Goal: Task Accomplishment & Management: Use online tool/utility

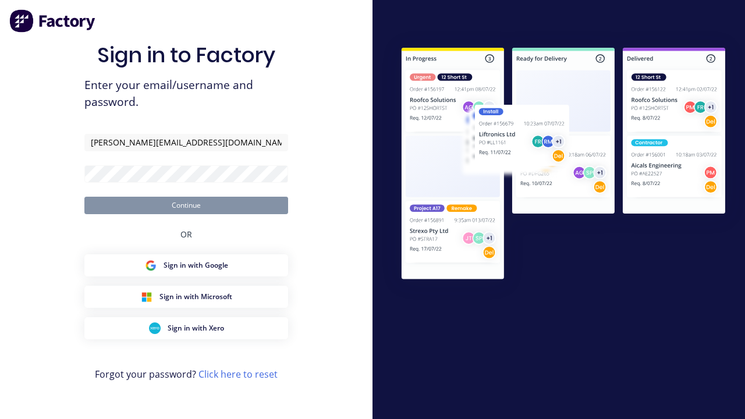
type input "[PERSON_NAME][EMAIL_ADDRESS][DOMAIN_NAME]"
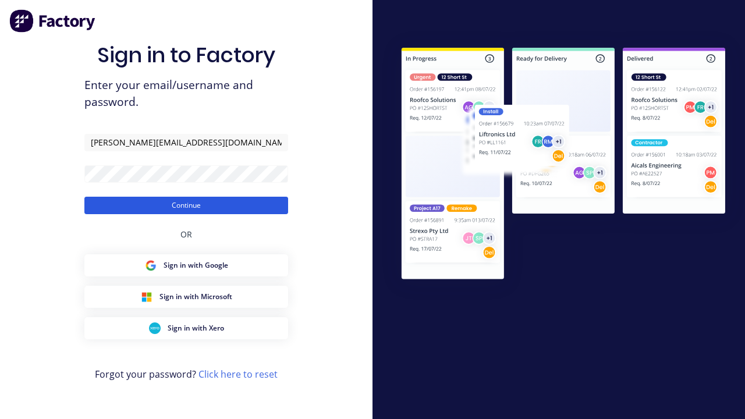
click at [186, 205] on button "Continue" at bounding box center [186, 205] width 204 height 17
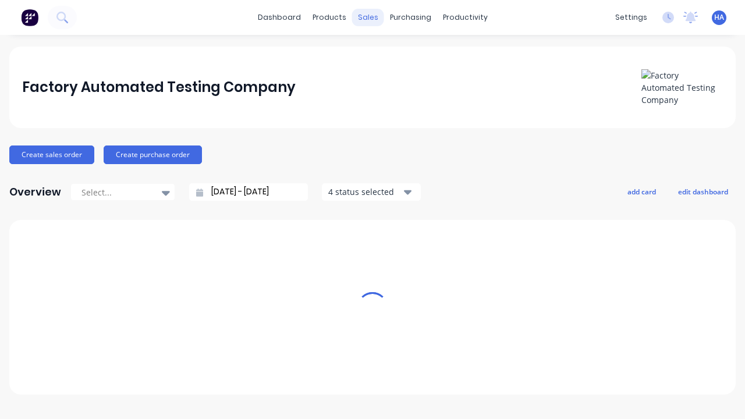
click at [368, 17] on div "sales" at bounding box center [368, 17] width 32 height 17
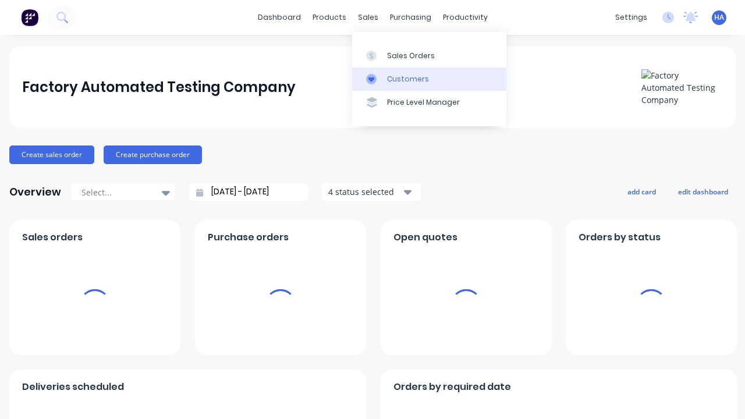
click at [429, 79] on link "Customers" at bounding box center [429, 79] width 154 height 23
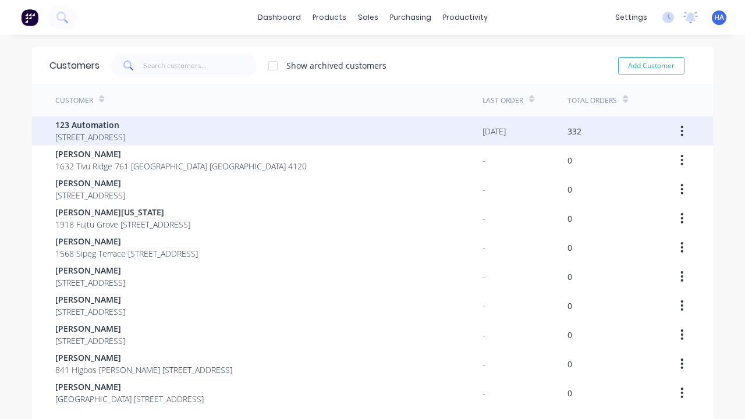
click at [125, 125] on span "123 Automation" at bounding box center [90, 125] width 70 height 12
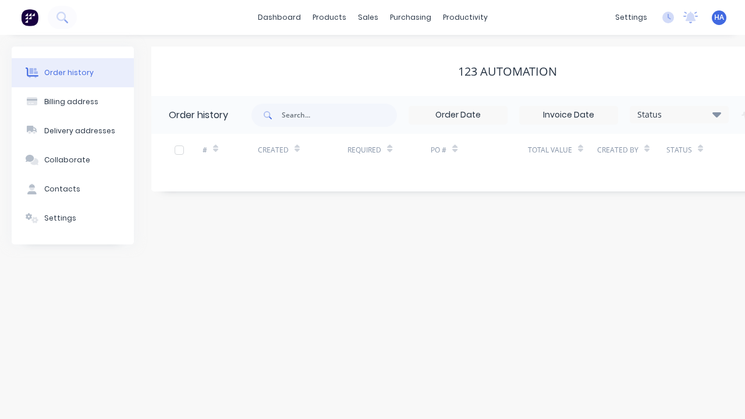
scroll to position [0, 119]
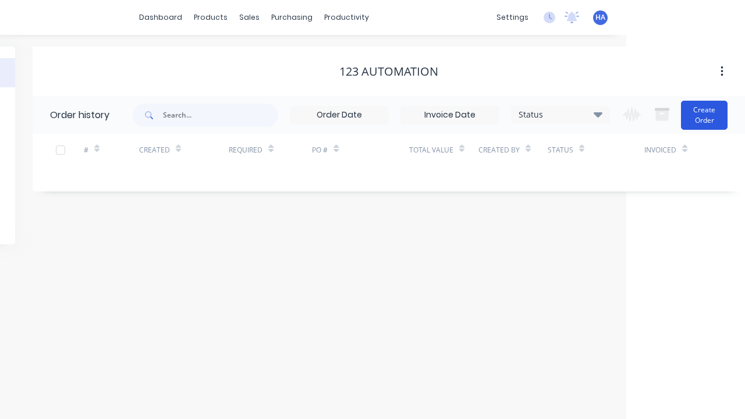
click at [705, 115] on button "Create Order" at bounding box center [704, 115] width 47 height 29
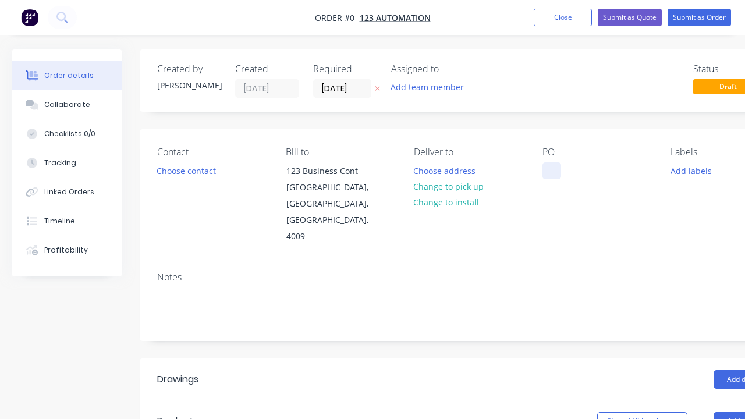
click at [551, 171] on div at bounding box center [552, 170] width 19 height 17
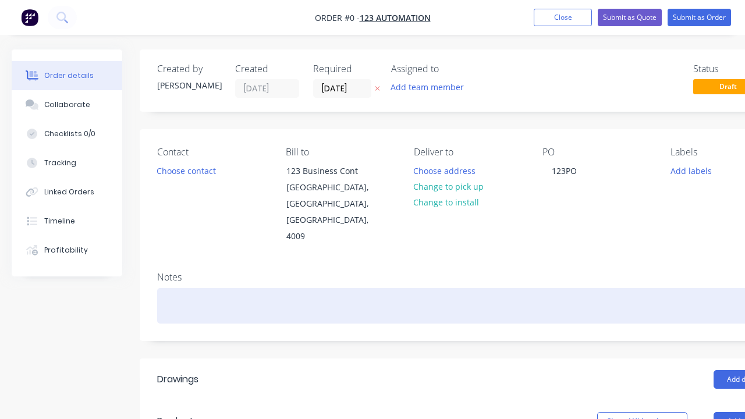
click at [433, 273] on div "Order details Collaborate Checklists 0/0 Tracking Linked Orders Timeline Profit…" at bounding box center [405, 414] width 810 height 729
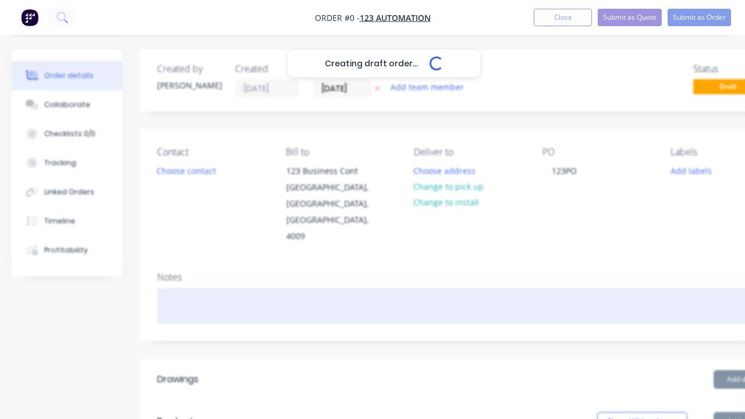
scroll to position [0, 36]
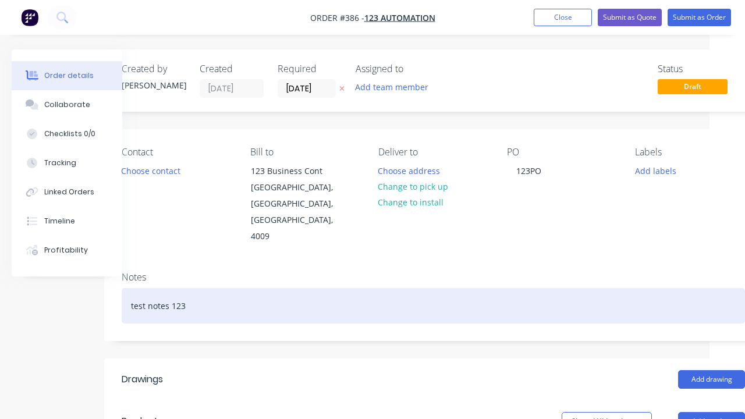
scroll to position [327, 65]
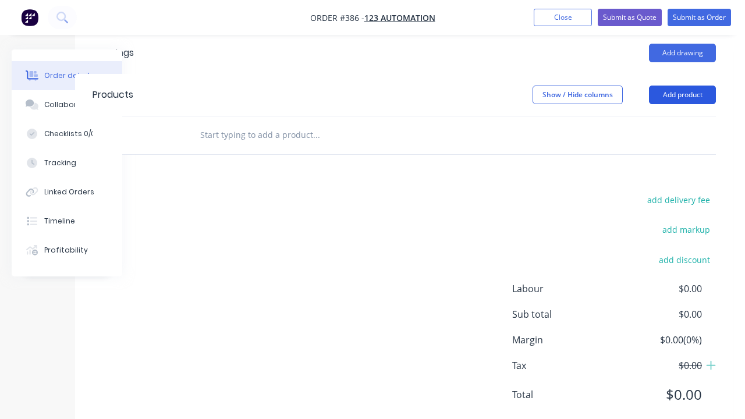
click at [683, 86] on button "Add product" at bounding box center [682, 95] width 67 height 19
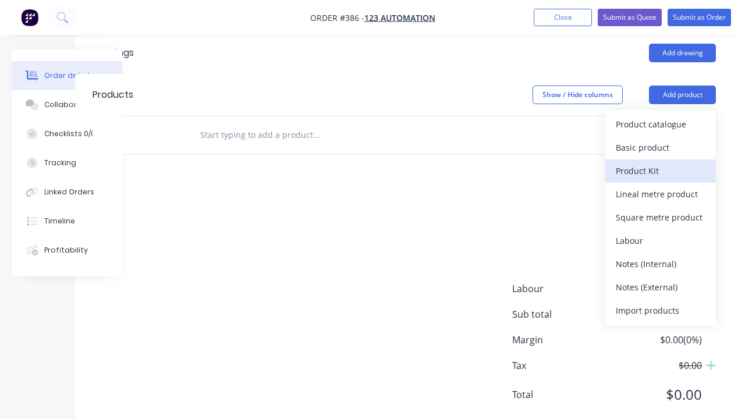
click at [661, 162] on div "Product Kit" at bounding box center [661, 170] width 90 height 17
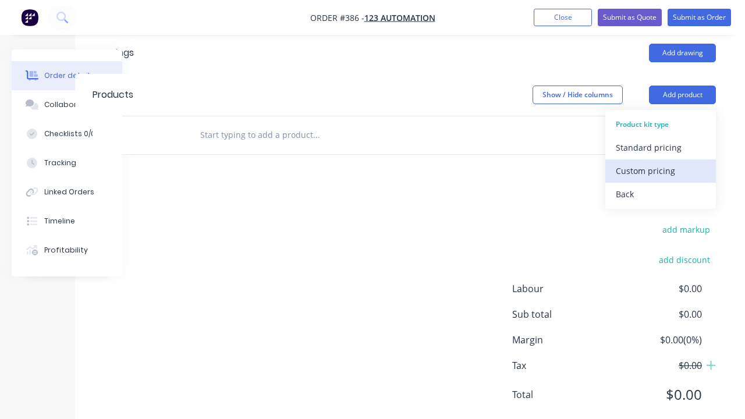
click at [661, 162] on div "Custom pricing" at bounding box center [661, 170] width 90 height 17
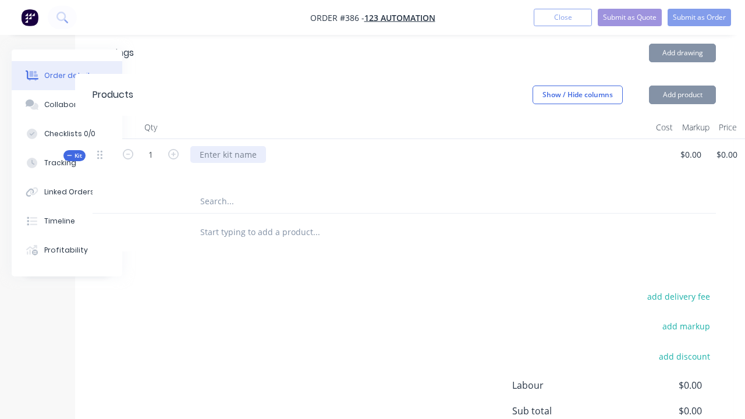
click at [227, 146] on div at bounding box center [228, 154] width 76 height 17
click at [745, 151] on icon "button" at bounding box center [757, 156] width 2 height 10
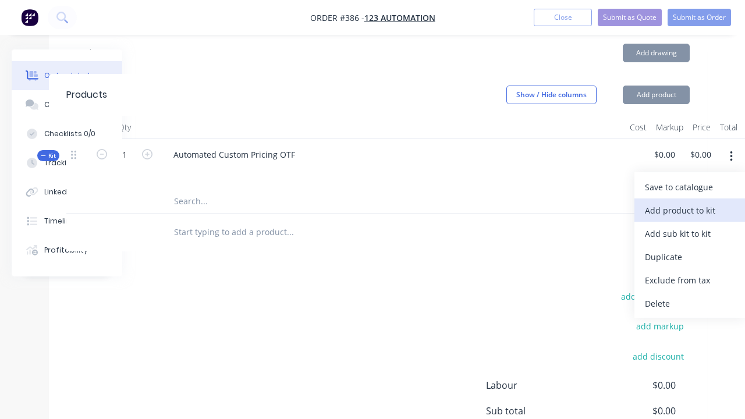
click at [690, 202] on div "Add product to kit" at bounding box center [690, 210] width 90 height 17
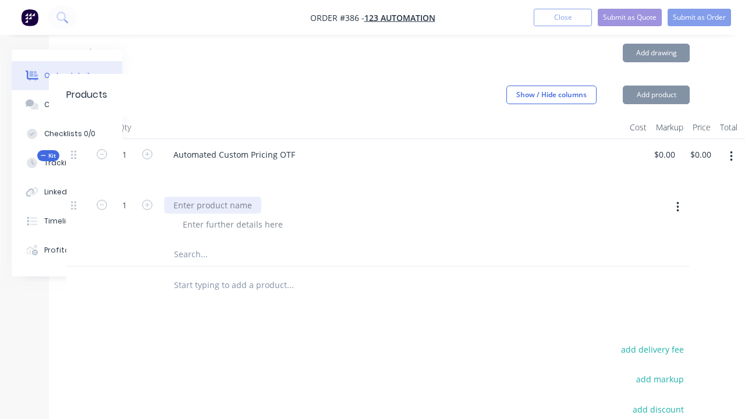
click at [211, 197] on div at bounding box center [212, 205] width 97 height 17
click at [231, 216] on div at bounding box center [233, 224] width 119 height 17
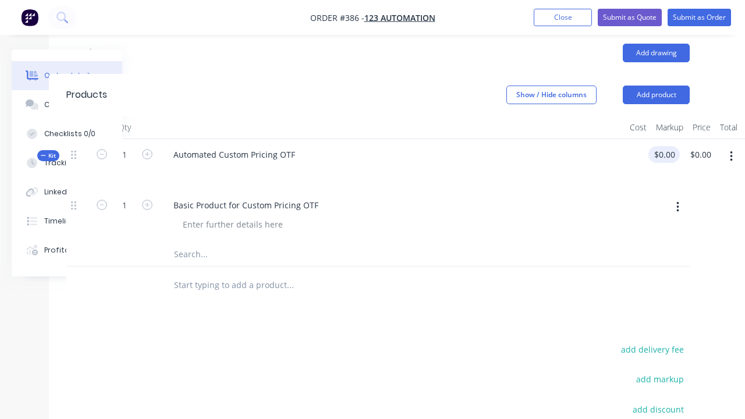
click at [667, 139] on div "Kit 1 Automated Custom Pricing OTF $0.00 $0.00 $0.00 $0.00" at bounding box center [378, 164] width 624 height 51
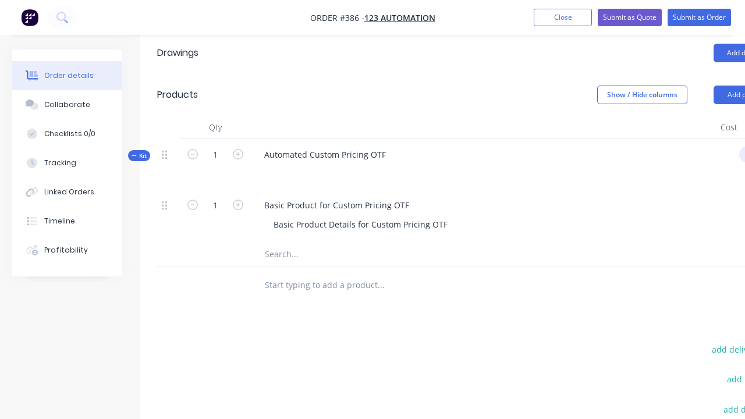
click at [373, 243] on input "text" at bounding box center [380, 254] width 233 height 23
type input "$1,000.00"
click at [699, 17] on button "Submit as Order" at bounding box center [699, 17] width 63 height 17
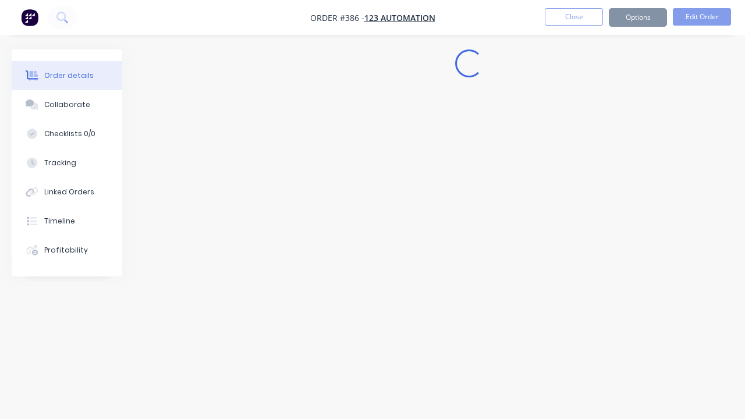
scroll to position [0, 0]
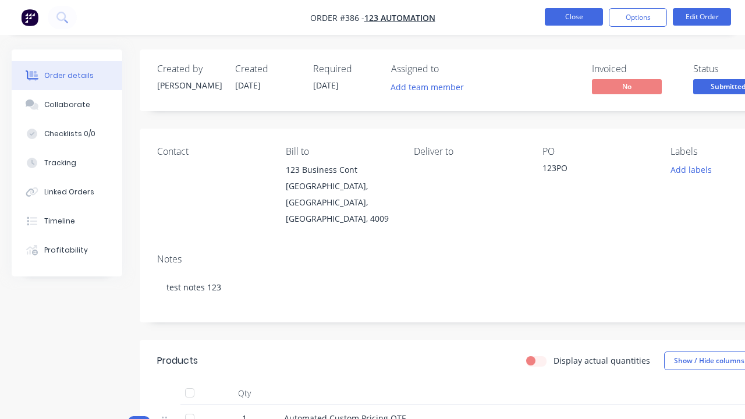
click at [574, 17] on button "Close" at bounding box center [574, 16] width 58 height 17
